Goal: Complete application form

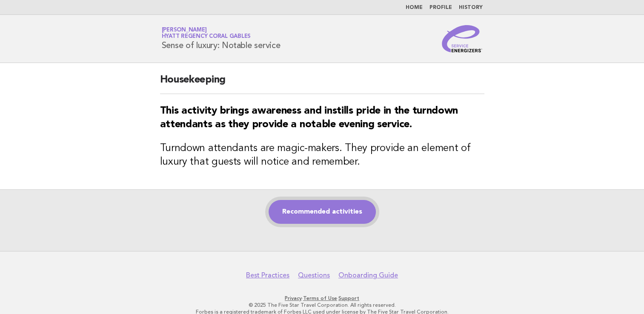
click at [310, 215] on link "Recommended activities" at bounding box center [322, 212] width 107 height 24
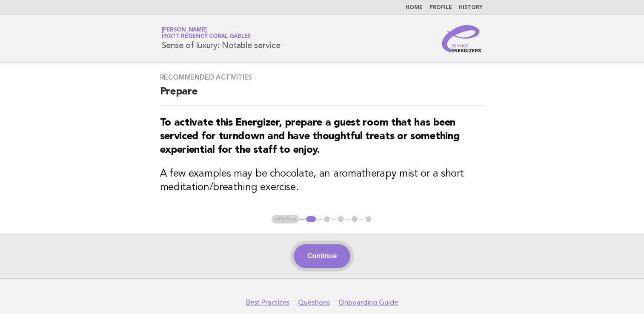
click at [327, 261] on button "Continue" at bounding box center [322, 256] width 57 height 24
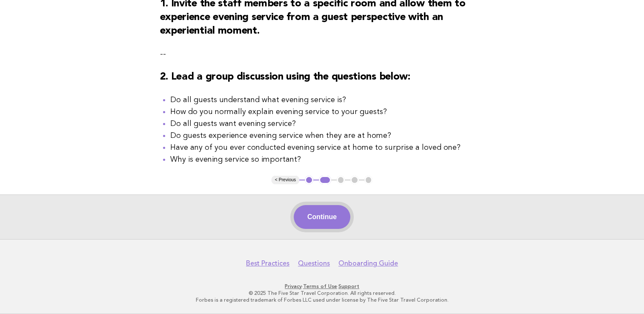
click at [331, 224] on button "Continue" at bounding box center [322, 217] width 57 height 24
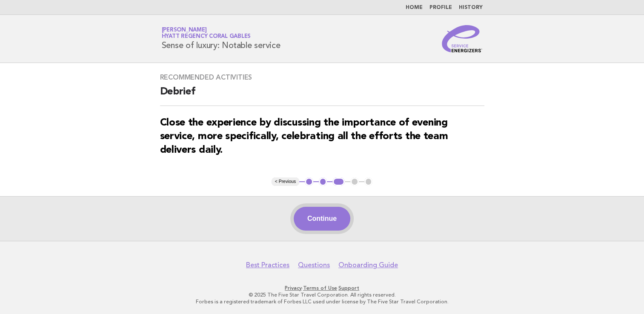
click at [328, 220] on button "Continue" at bounding box center [322, 219] width 57 height 24
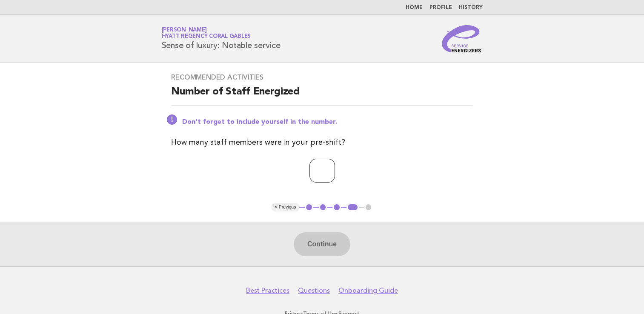
click at [321, 173] on input "number" at bounding box center [323, 171] width 26 height 24
type input "*"
click at [318, 246] on button "Continue" at bounding box center [322, 244] width 57 height 24
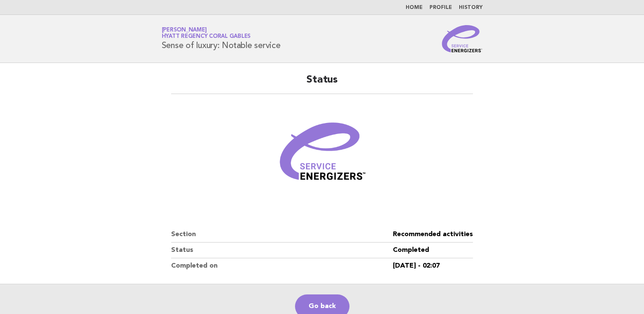
drag, startPoint x: 429, startPoint y: 64, endPoint x: 451, endPoint y: 63, distance: 22.6
click at [413, 8] on link "Home" at bounding box center [414, 7] width 17 height 5
click at [414, 5] on link "Home" at bounding box center [414, 7] width 17 height 5
